Goal: Find specific page/section: Find specific page/section

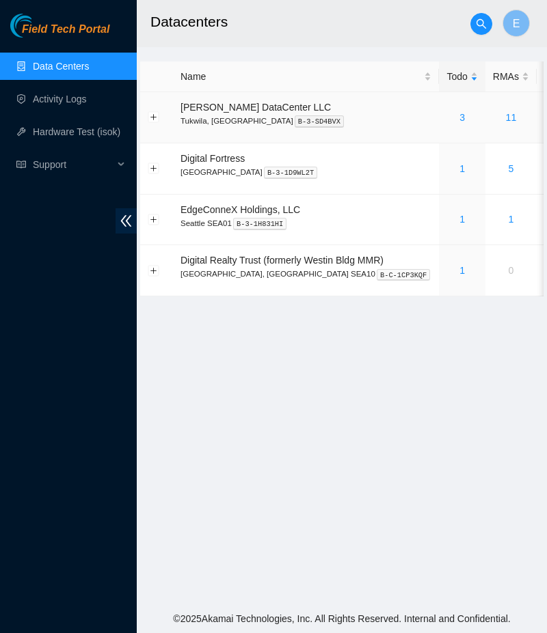
click at [446, 117] on div "3" at bounding box center [461, 117] width 31 height 15
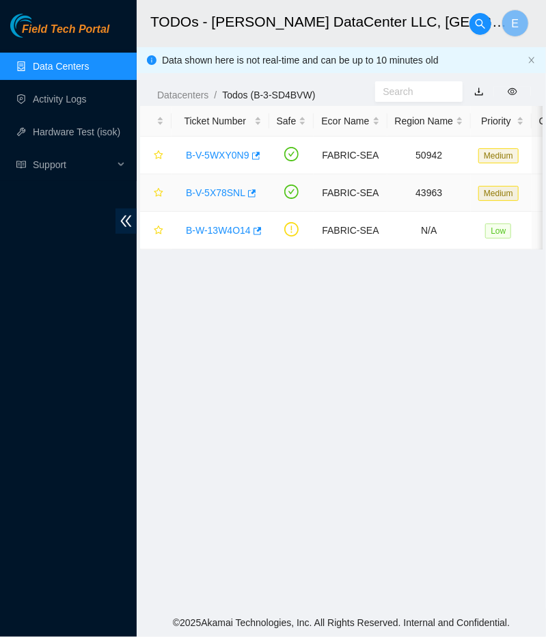
click at [204, 188] on link "B-V-5X78SNL" at bounding box center [215, 192] width 59 height 11
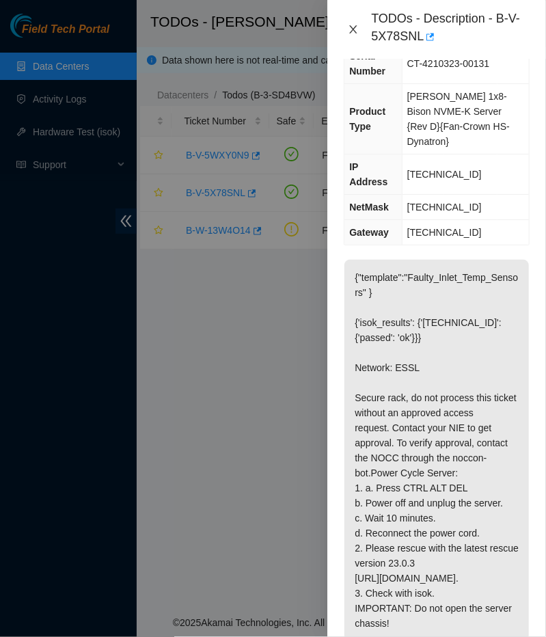
click at [357, 29] on icon "close" at bounding box center [353, 29] width 11 height 11
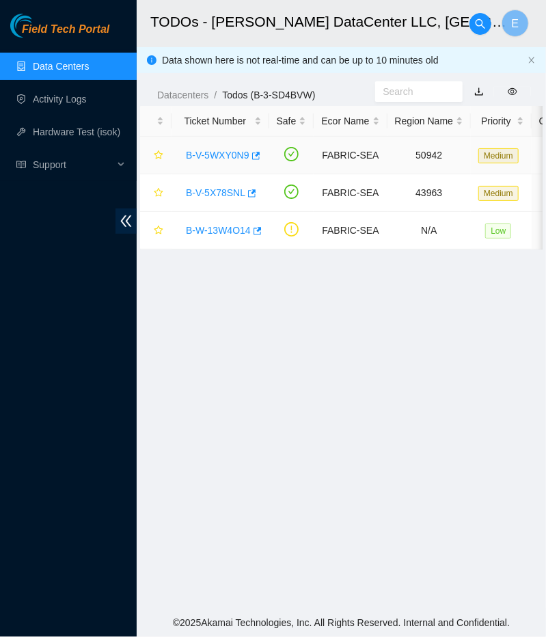
click at [204, 160] on link "B-V-5WXY0N9" at bounding box center [218, 155] width 64 height 11
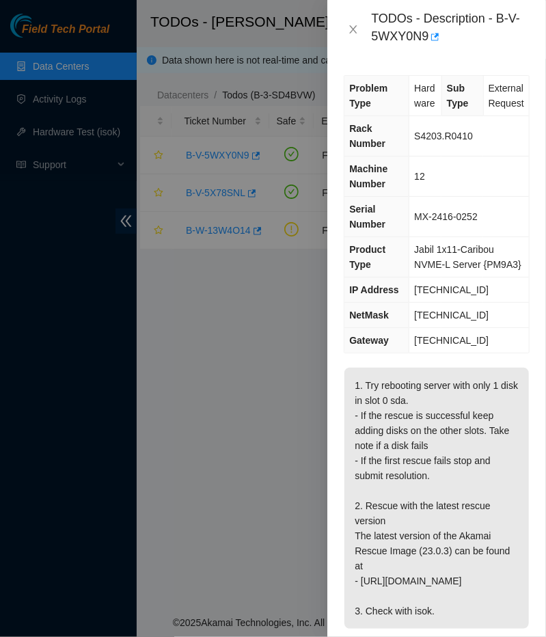
drag, startPoint x: 135, startPoint y: 606, endPoint x: 126, endPoint y: 632, distance: 27.2
click at [132, 623] on div at bounding box center [273, 318] width 546 height 637
drag, startPoint x: 524, startPoint y: 107, endPoint x: 485, endPoint y: 84, distance: 45.4
click at [485, 84] on td "External Request" at bounding box center [506, 96] width 46 height 40
click at [351, 26] on icon "close" at bounding box center [353, 29] width 11 height 11
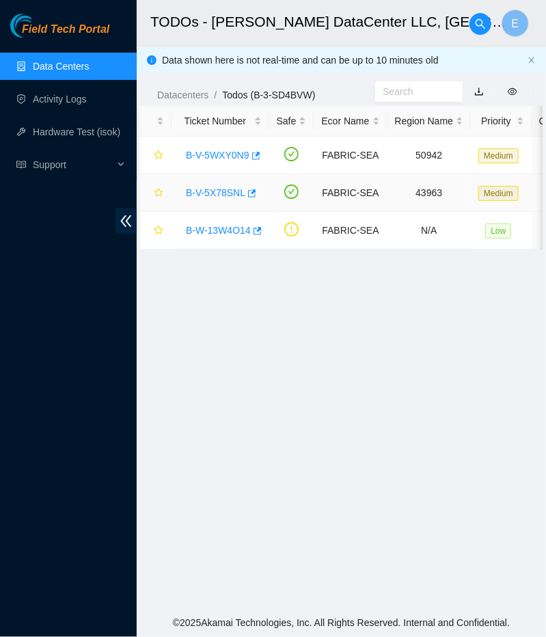
click at [210, 191] on link "B-V-5X78SNL" at bounding box center [215, 192] width 59 height 11
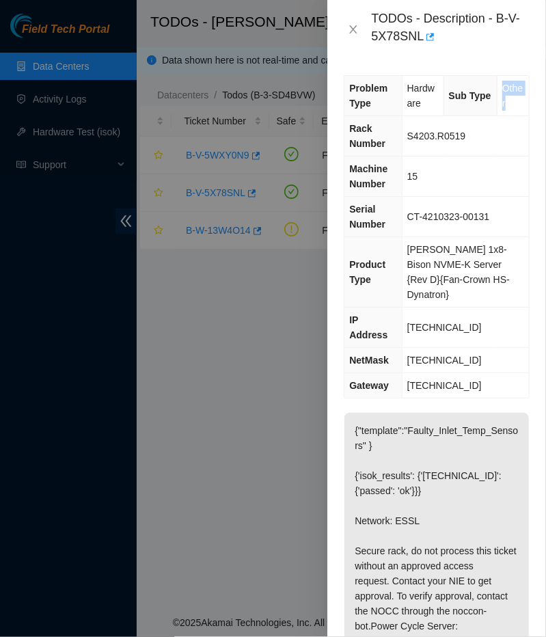
drag, startPoint x: 509, startPoint y: 105, endPoint x: 493, endPoint y: 79, distance: 29.8
click at [493, 79] on tr "Problem Type Hardware Sub Type Other" at bounding box center [436, 96] width 184 height 40
click at [484, 143] on td "S4203.R0519" at bounding box center [465, 136] width 127 height 40
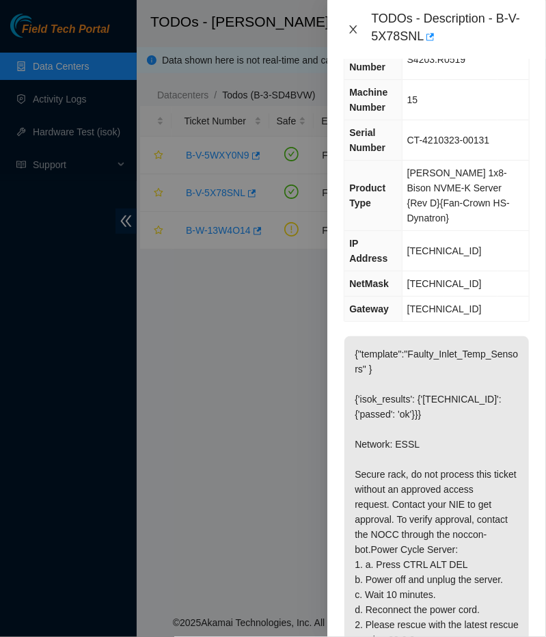
click at [351, 31] on icon "close" at bounding box center [354, 29] width 8 height 8
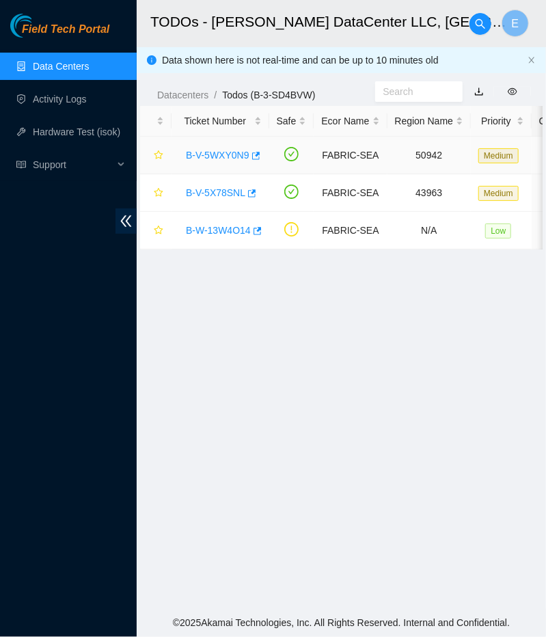
click at [230, 157] on link "B-V-5WXY0N9" at bounding box center [218, 155] width 64 height 11
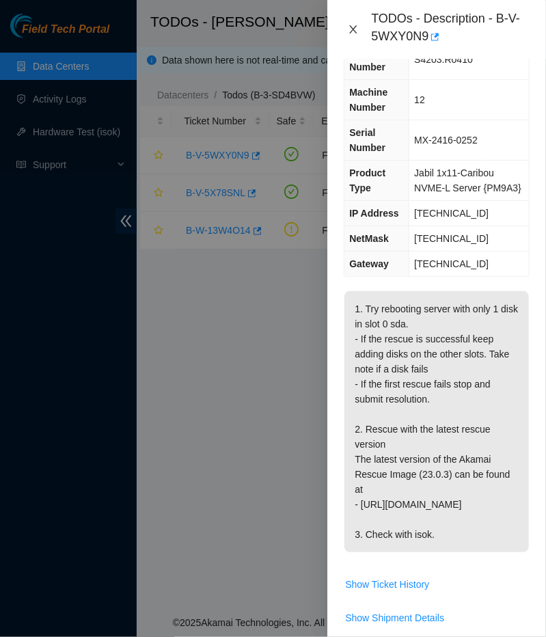
click at [353, 25] on icon "close" at bounding box center [353, 29] width 11 height 11
